Goal: Transaction & Acquisition: Purchase product/service

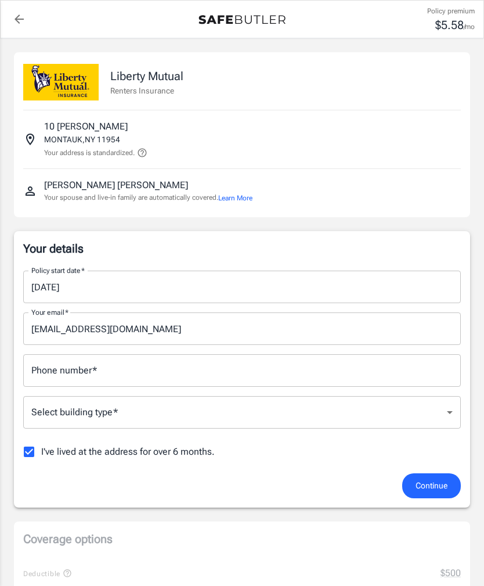
click at [416, 290] on input "[DATE]" at bounding box center [238, 287] width 430 height 33
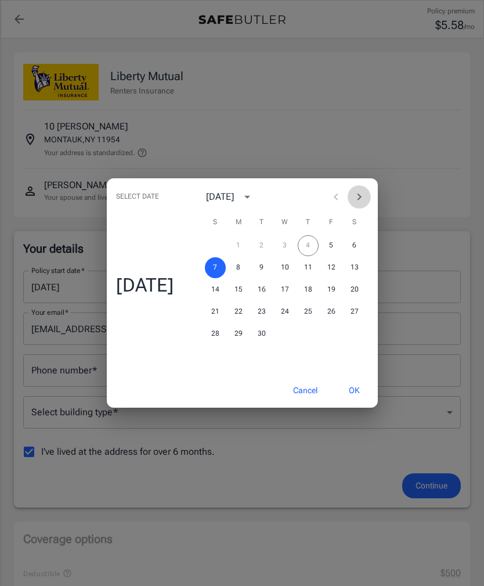
click at [366, 197] on icon "Next month" at bounding box center [360, 197] width 14 height 14
click at [291, 247] on button "1" at bounding box center [285, 245] width 21 height 21
type input "[DATE]"
click at [361, 391] on button "OK" at bounding box center [355, 390] width 38 height 25
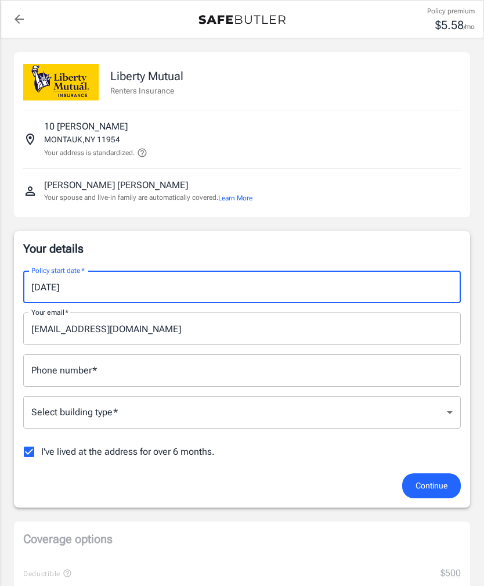
click at [350, 285] on input "[DATE]" at bounding box center [238, 287] width 430 height 33
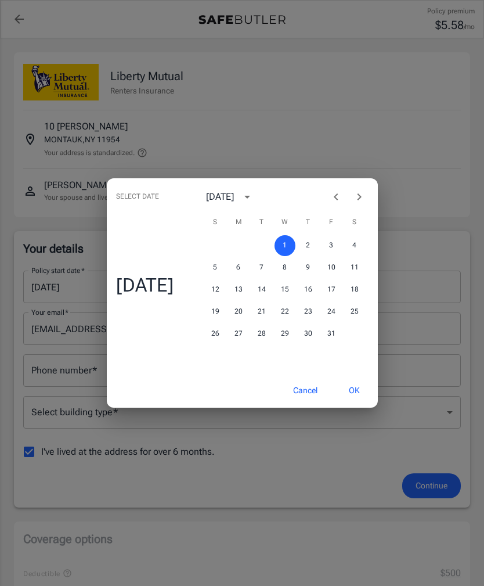
click at [434, 479] on div "Select date Wed, Oct [DATE] S M T W T F S 1 2 3 4 5 6 7 8 9 10 11 12 13 14 15 1…" at bounding box center [242, 293] width 484 height 586
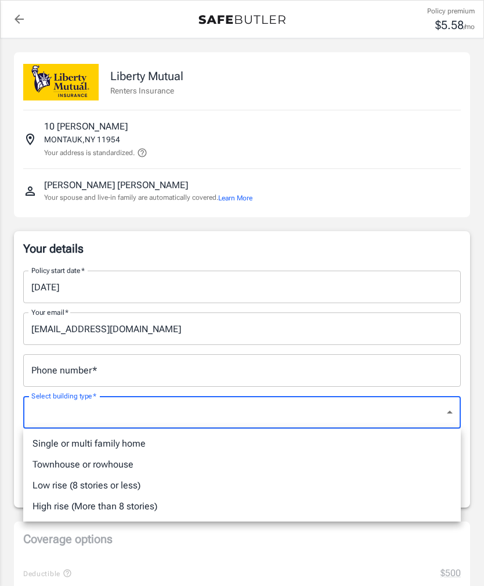
click at [402, 447] on li "Single or multi family home" at bounding box center [242, 443] width 438 height 21
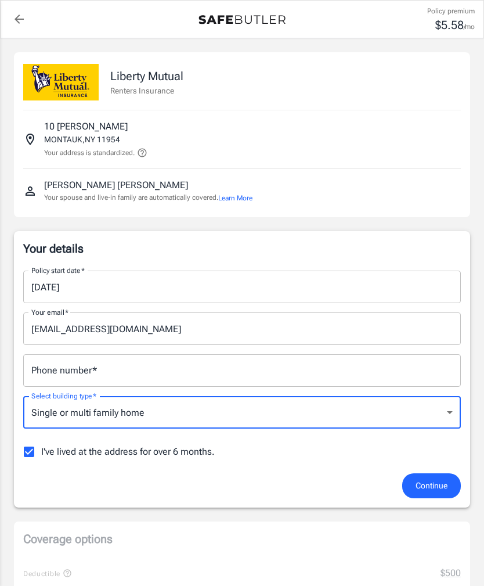
type input "singlefamily"
click at [412, 376] on input "Phone number   *" at bounding box center [242, 370] width 438 height 33
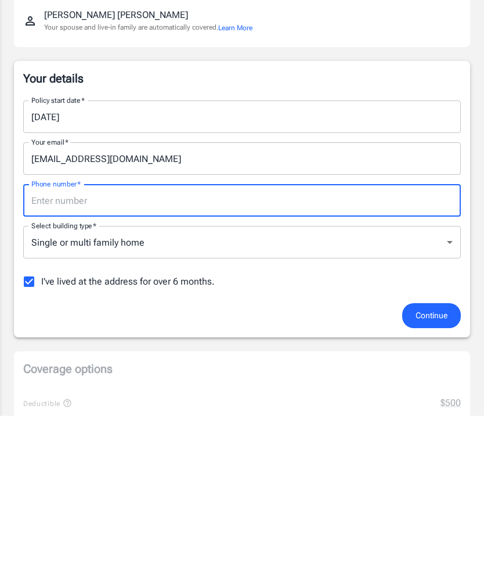
type input "9178252153"
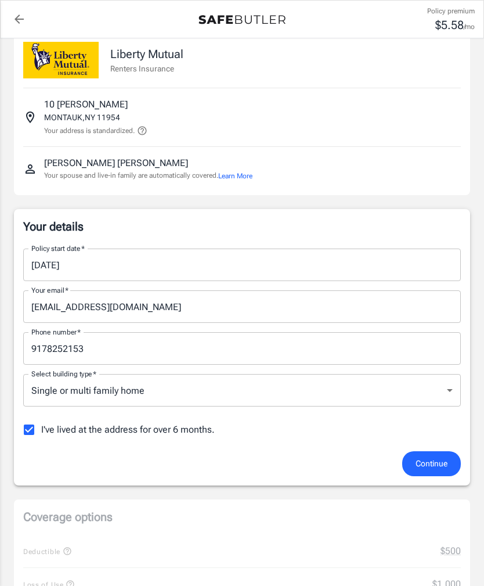
scroll to position [28, 0]
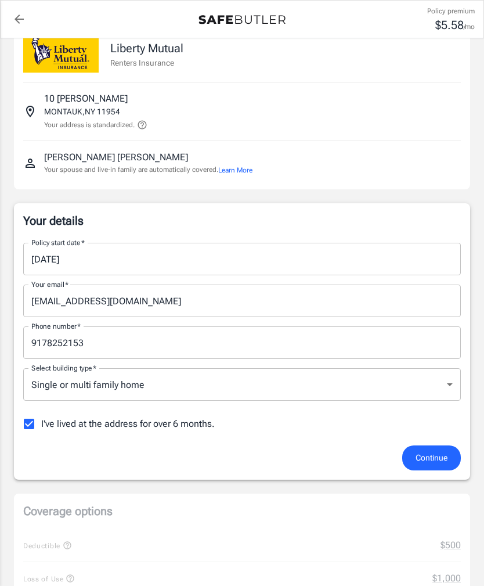
click at [439, 456] on span "Continue" at bounding box center [432, 458] width 32 height 15
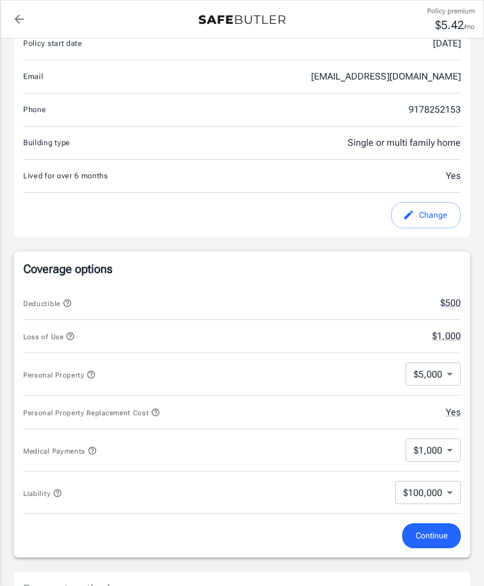
scroll to position [240, 0]
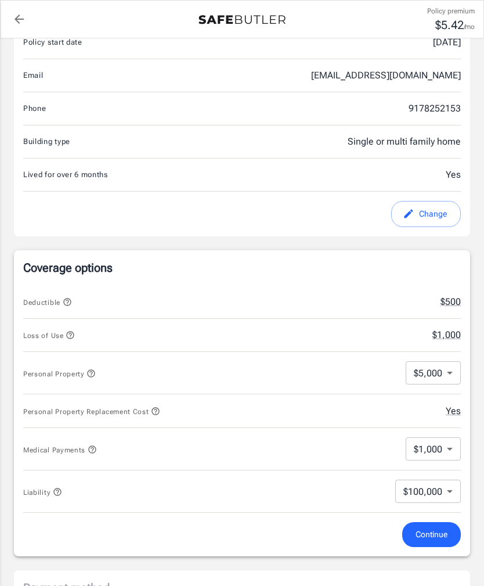
click at [442, 374] on body "Policy premium $ 5.42 /mo Liberty Mutual Renters Insurance [STREET_ADDRESS][PER…" at bounding box center [242, 471] width 484 height 1422
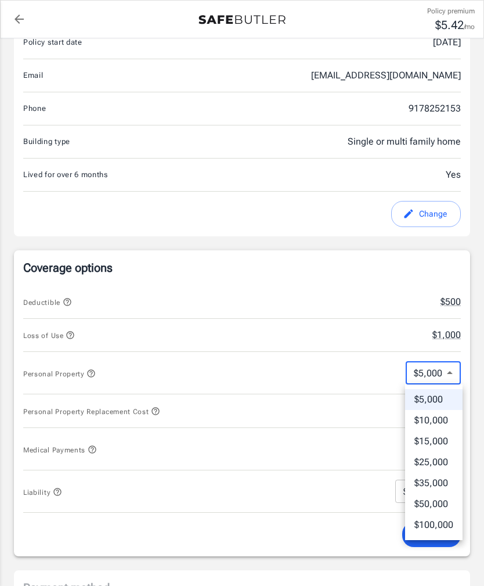
click at [436, 455] on li "$25,000" at bounding box center [433, 462] width 57 height 21
type input "25000"
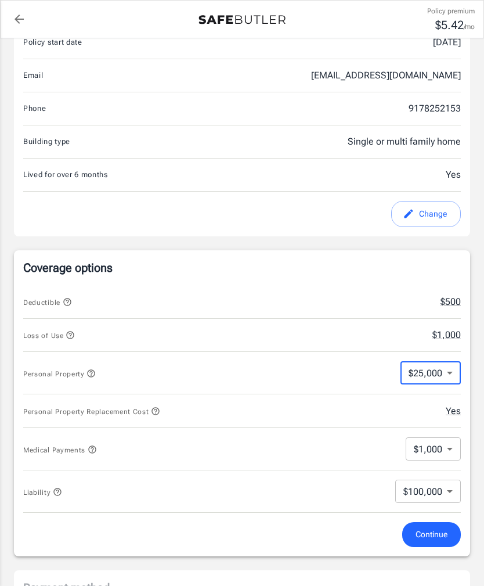
click at [66, 333] on icon "button" at bounding box center [70, 334] width 9 height 9
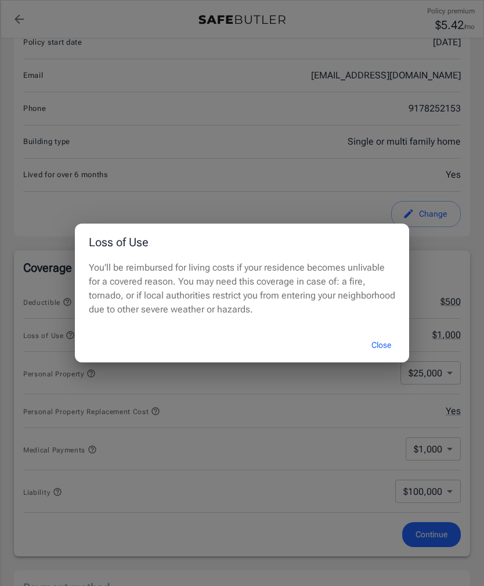
click at [303, 179] on div "Loss of Use You’ll be reimbursed for living costs if your residence becomes unl…" at bounding box center [242, 293] width 484 height 586
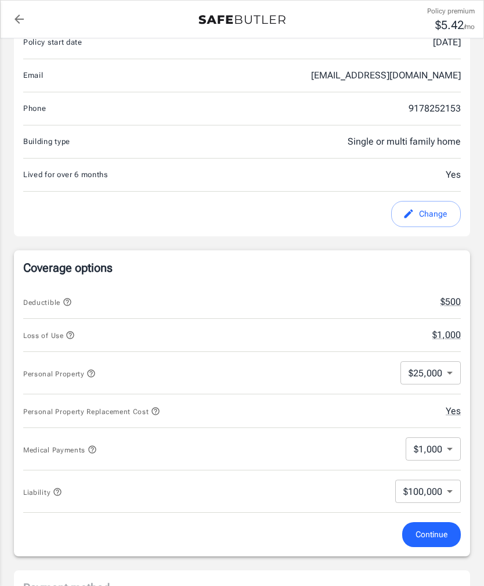
click at [444, 537] on span "Continue" at bounding box center [432, 534] width 32 height 15
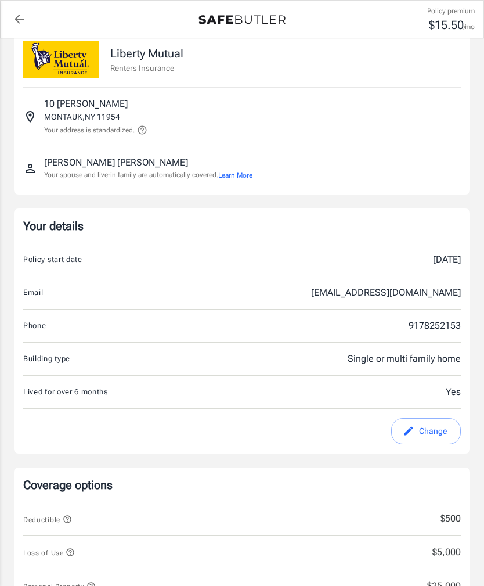
scroll to position [0, 0]
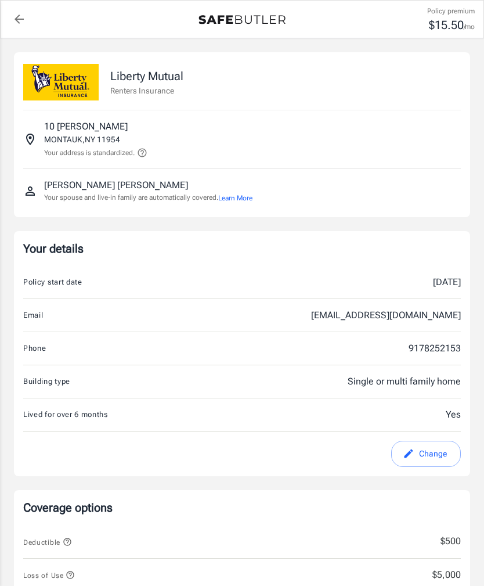
click at [423, 415] on div "Yes" at bounding box center [410, 415] width 102 height 14
click at [430, 452] on button "Change" at bounding box center [426, 454] width 70 height 26
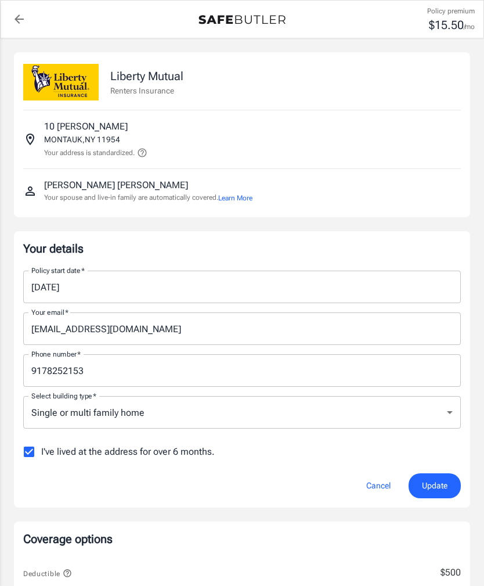
click at [28, 452] on input "I've lived at the address for over 6 months." at bounding box center [29, 452] width 24 height 24
checkbox input "false"
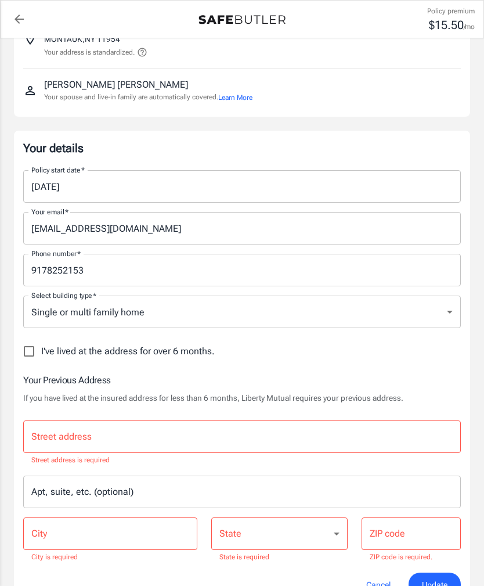
scroll to position [106, 0]
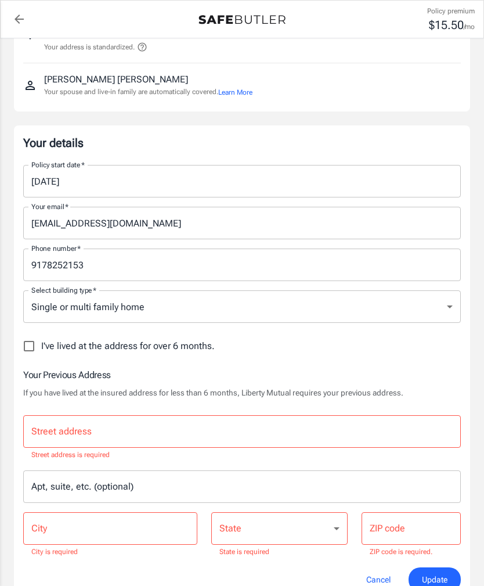
click at [373, 430] on input "Street address" at bounding box center [241, 431] width 427 height 22
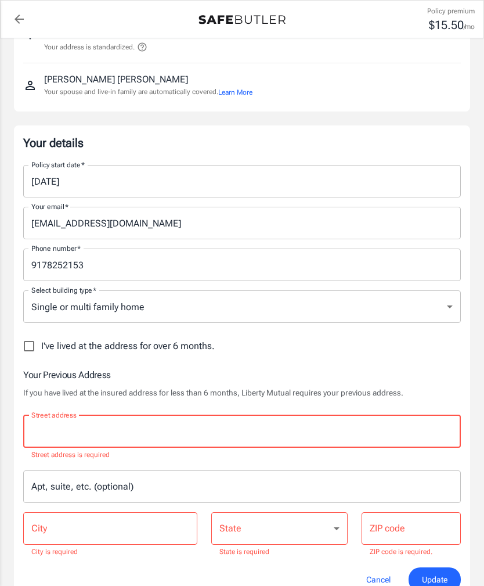
scroll to position [132, 0]
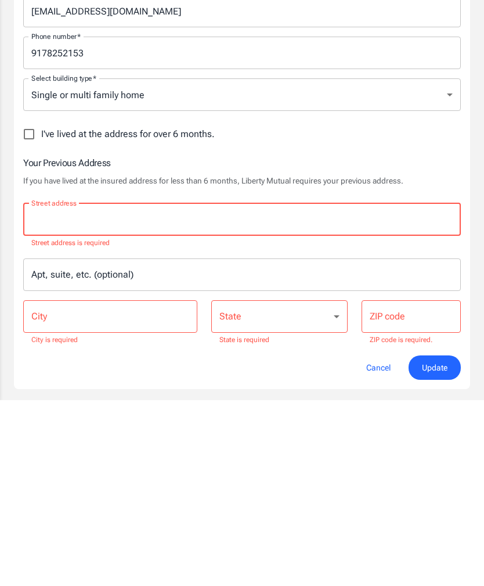
type input "[STREET_ADDRESS]"
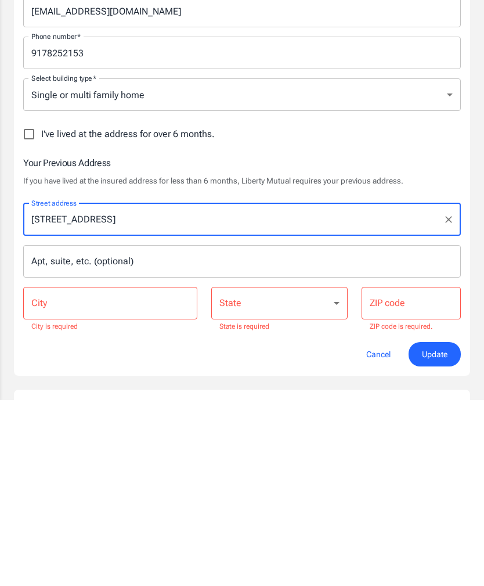
type input "[GEOGRAPHIC_DATA]"
select select "NY"
type input "11968"
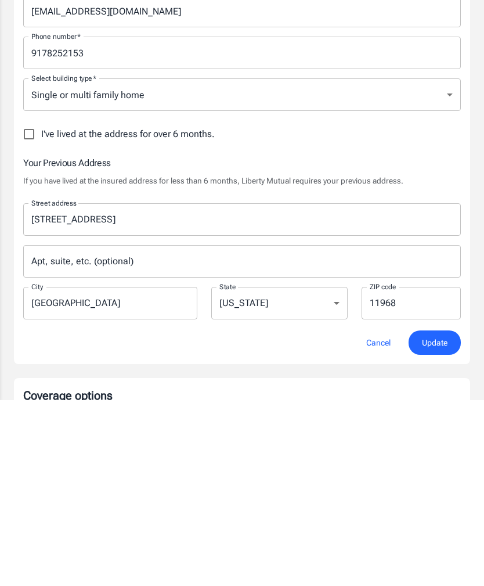
scroll to position [318, 0]
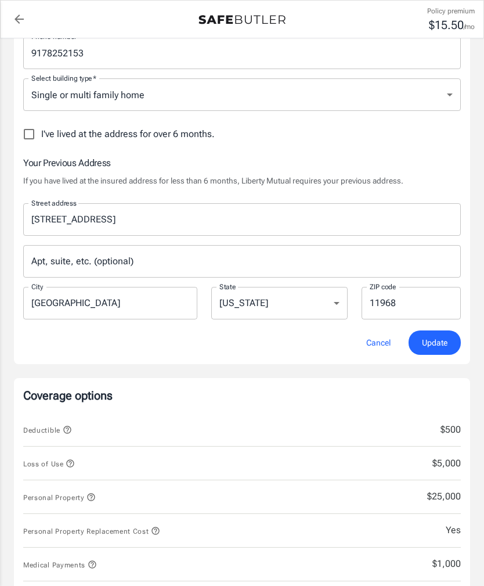
click at [438, 339] on span "Update" at bounding box center [435, 343] width 26 height 15
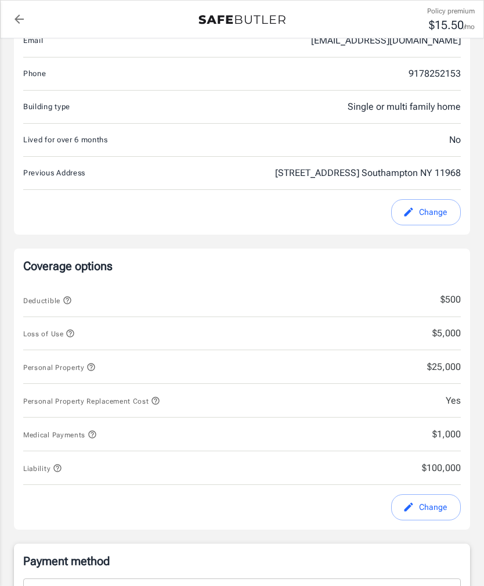
scroll to position [276, 0]
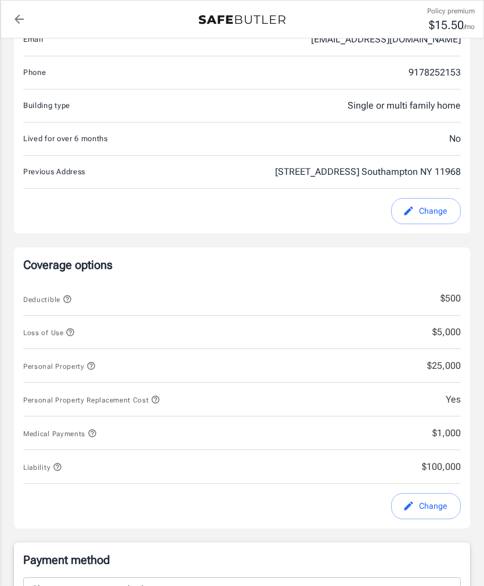
click at [96, 431] on icon "button" at bounding box center [92, 433] width 9 height 9
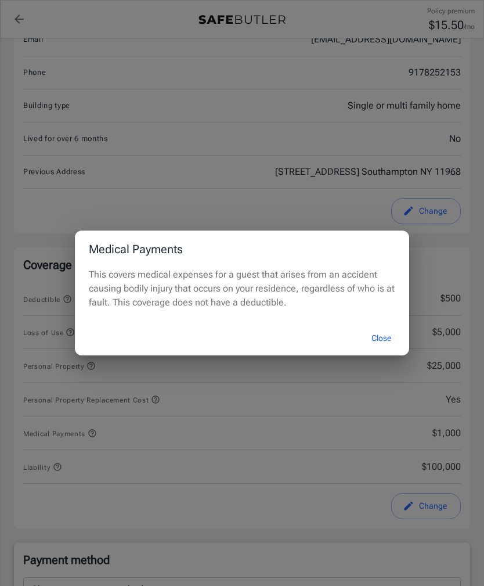
click at [388, 351] on button "Close" at bounding box center [381, 338] width 46 height 25
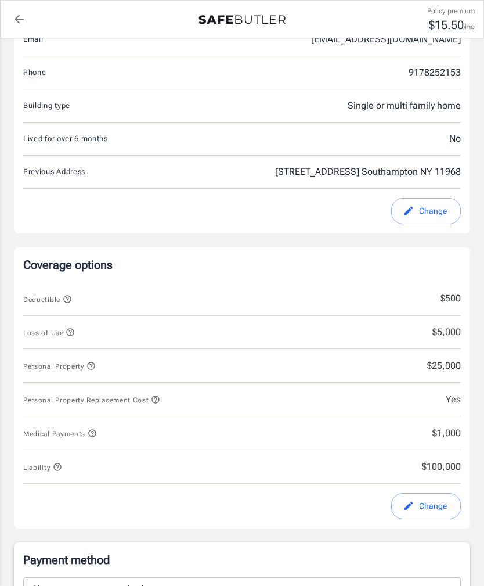
click at [451, 428] on span "$1,000" at bounding box center [410, 433] width 102 height 14
click at [444, 434] on span "$1,000" at bounding box center [410, 433] width 102 height 14
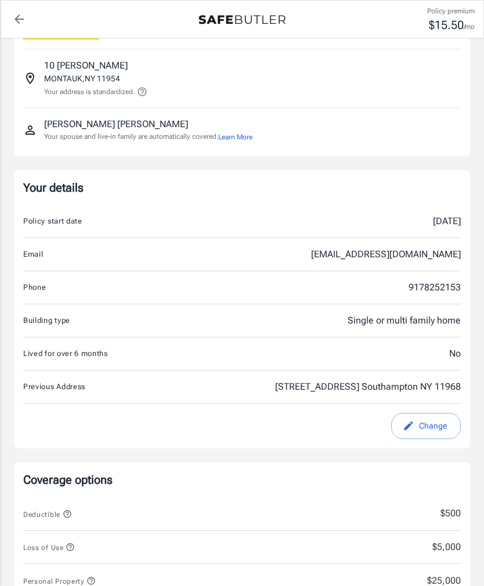
scroll to position [0, 0]
